Goal: Check status: Check status

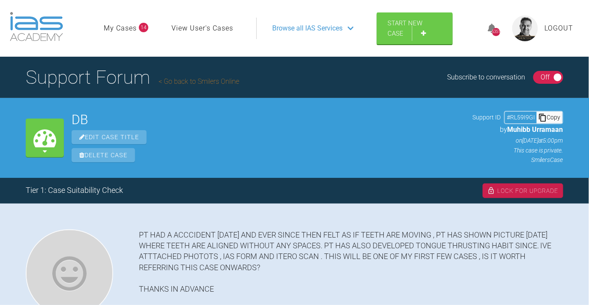
click at [225, 84] on link "Go back to Smilers Online" at bounding box center [199, 81] width 81 height 8
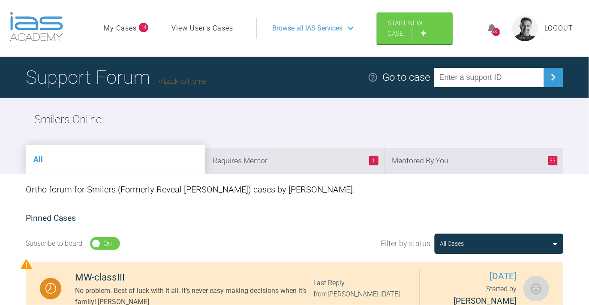
click at [479, 77] on input "text" at bounding box center [490, 77] width 110 height 19
paste input "EMUKKXPZ."
click at [550, 83] on img at bounding box center [554, 77] width 14 height 14
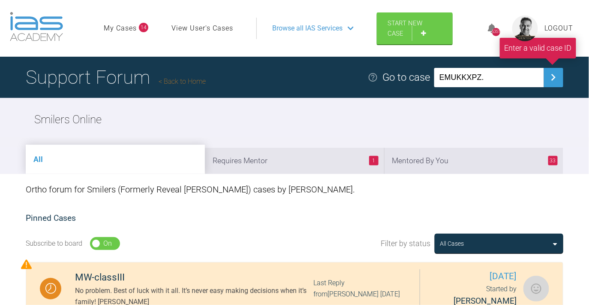
click at [550, 83] on img at bounding box center [554, 77] width 14 height 14
click at [459, 76] on input "EMUKKXPZ." at bounding box center [490, 77] width 110 height 19
click at [564, 77] on div "Support Forum Back to Home Go to case #EMUKKXPZ." at bounding box center [294, 77] width 589 height 41
click at [554, 77] on img at bounding box center [554, 77] width 14 height 14
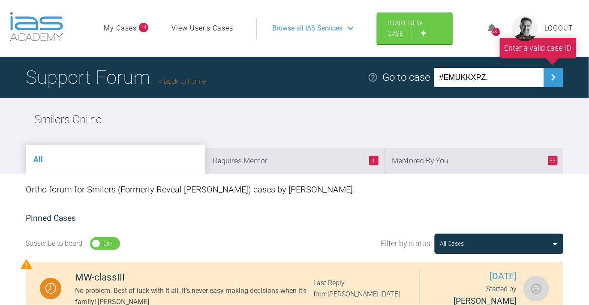
click at [549, 79] on img at bounding box center [554, 77] width 14 height 14
click at [520, 77] on input "#EMUKKXPZ." at bounding box center [490, 77] width 110 height 19
drag, startPoint x: 462, startPoint y: 76, endPoint x: 447, endPoint y: 76, distance: 14.6
click at [447, 76] on div "Go to case #EMUKKXPZ Enter a valid case ID" at bounding box center [466, 77] width 196 height 19
type input "EMUKKXPZ"
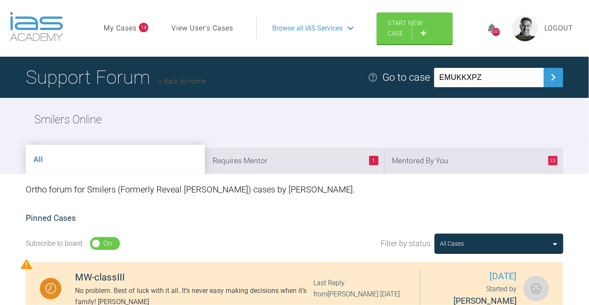
click at [553, 74] on img at bounding box center [554, 77] width 14 height 14
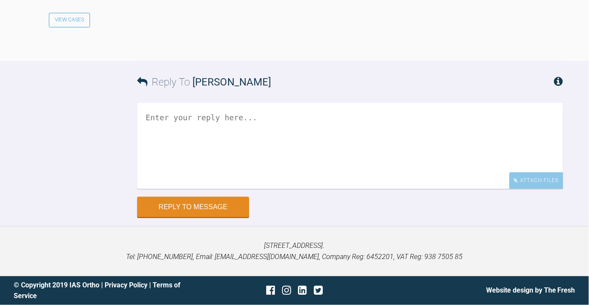
scroll to position [18347, 0]
